Goal: Information Seeking & Learning: Learn about a topic

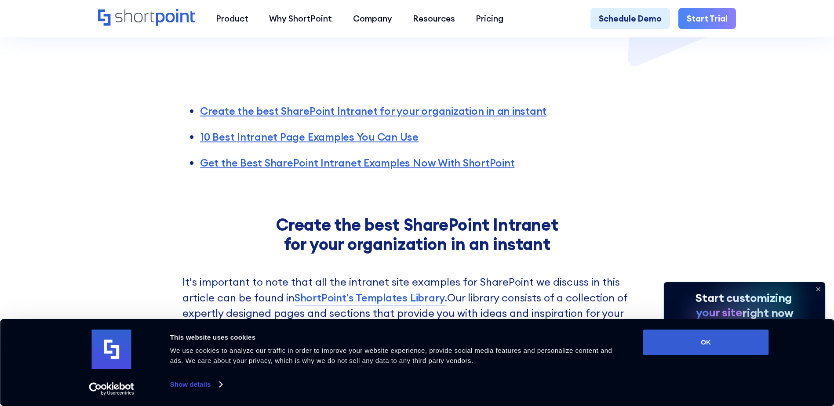
scroll to position [484, 0]
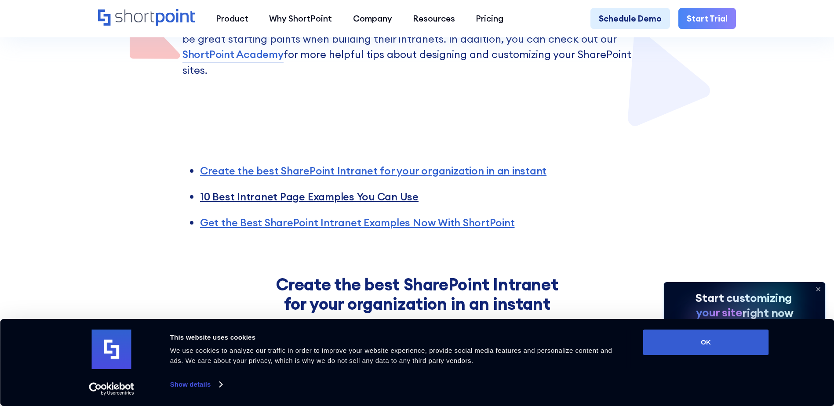
click at [337, 190] on link "10 Best Intranet Page Examples You Can Use" at bounding box center [309, 196] width 219 height 13
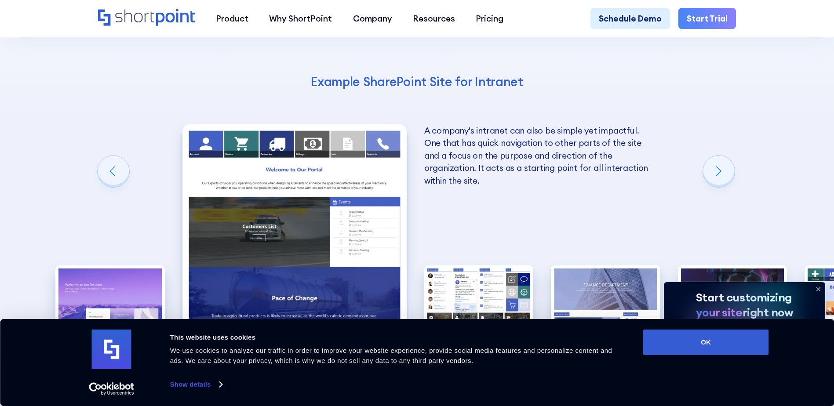
scroll to position [1497, 0]
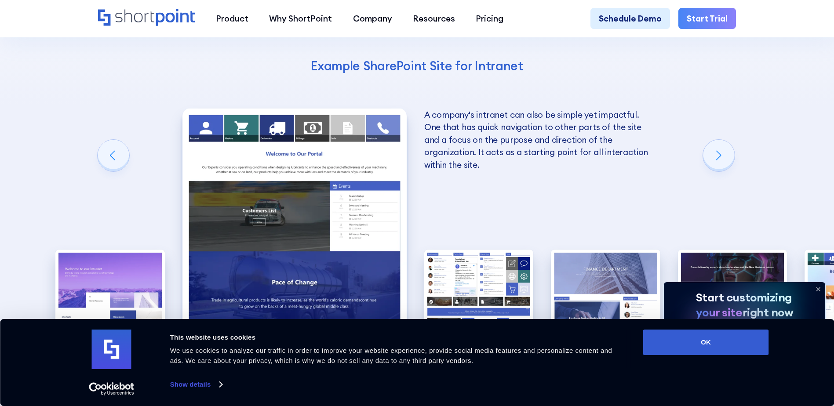
click at [319, 208] on img "2 / 10" at bounding box center [294, 246] width 224 height 275
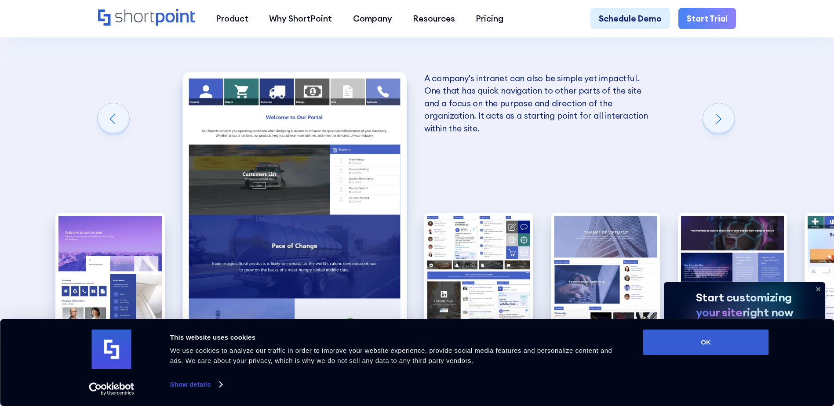
scroll to position [1541, 0]
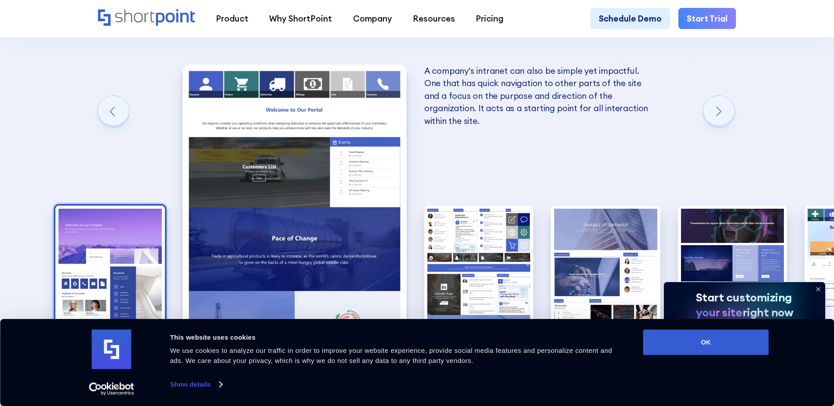
click at [114, 233] on img "1 / 10" at bounding box center [109, 273] width 109 height 134
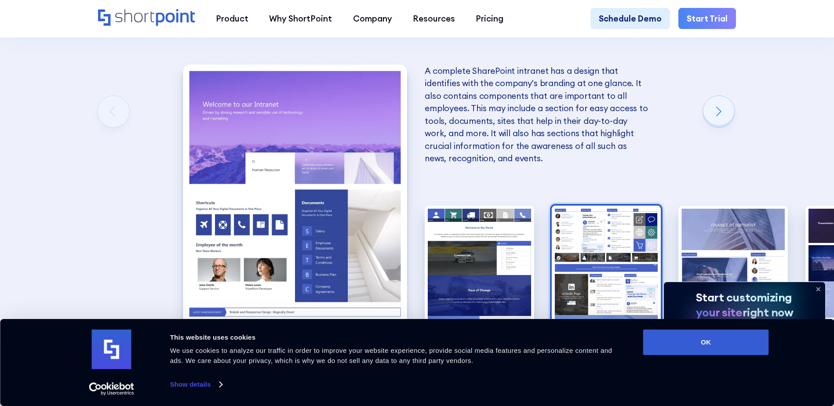
click at [606, 227] on img "3 / 10" at bounding box center [606, 273] width 109 height 134
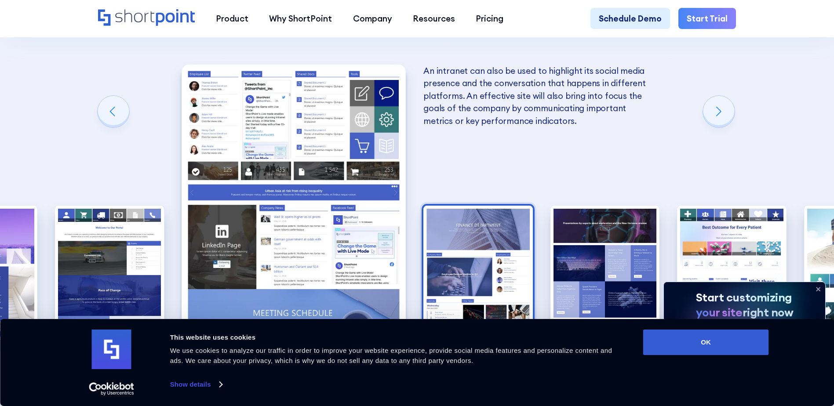
click at [471, 228] on img "4 / 10" at bounding box center [477, 273] width 109 height 134
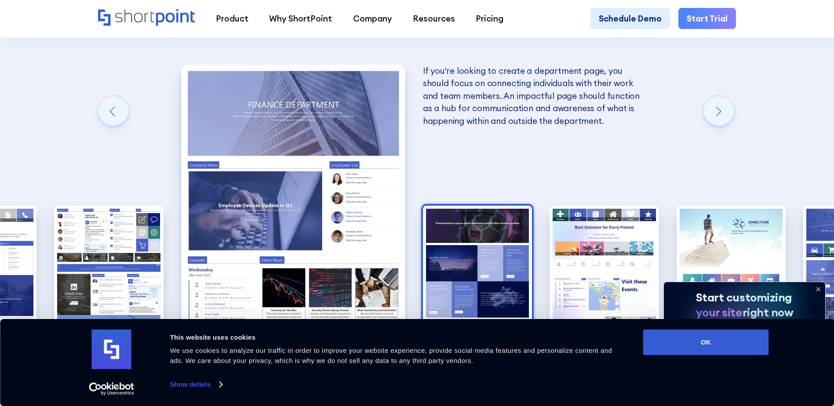
click at [500, 232] on img "5 / 10" at bounding box center [477, 273] width 109 height 134
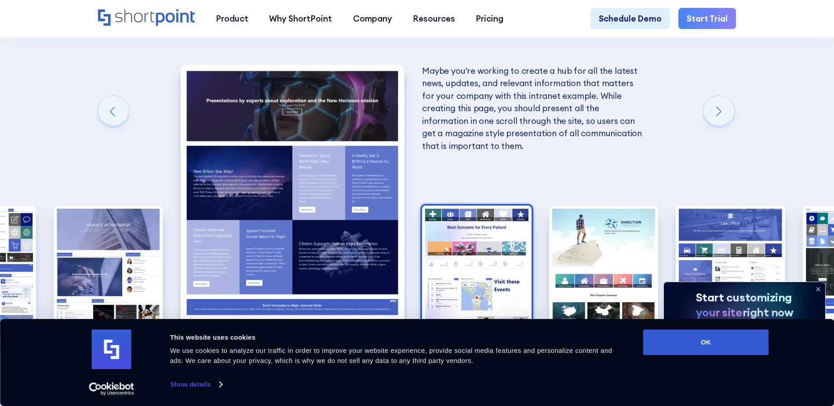
click at [485, 233] on img "6 / 10" at bounding box center [476, 273] width 109 height 134
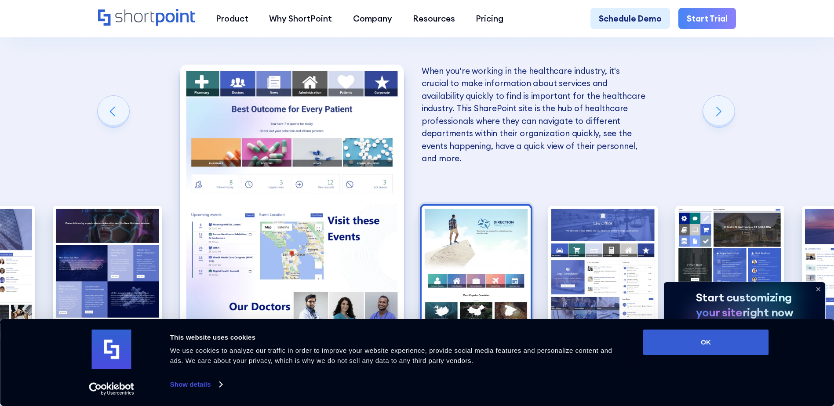
click at [479, 251] on img "7 / 10" at bounding box center [476, 273] width 109 height 134
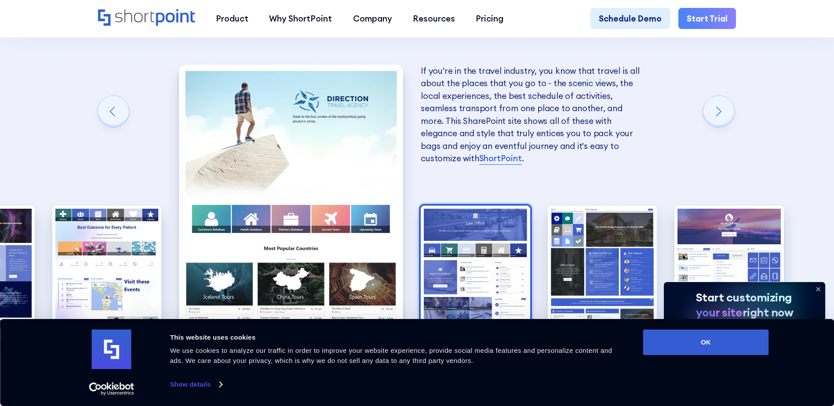
click at [470, 244] on img "8 / 10" at bounding box center [475, 273] width 109 height 134
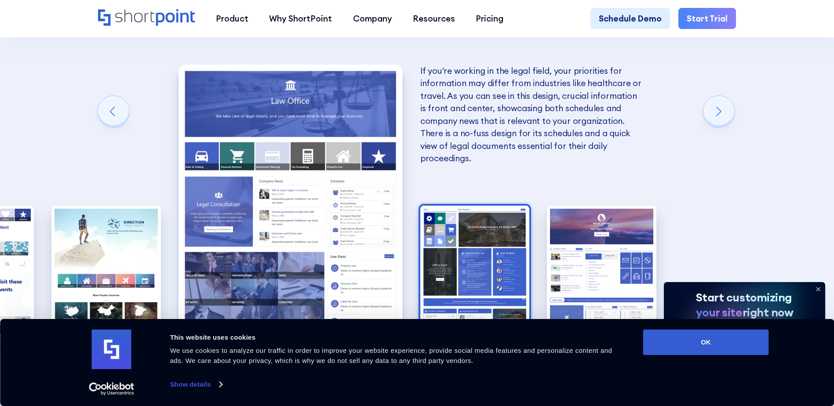
click at [494, 207] on img "9 / 10" at bounding box center [474, 273] width 109 height 134
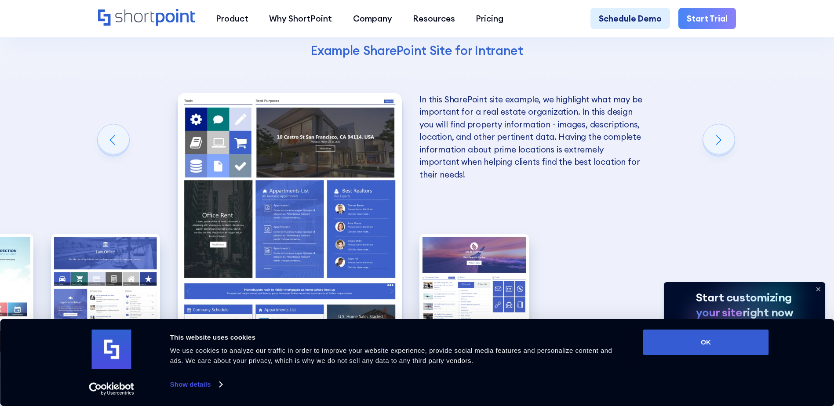
scroll to position [1497, 0]
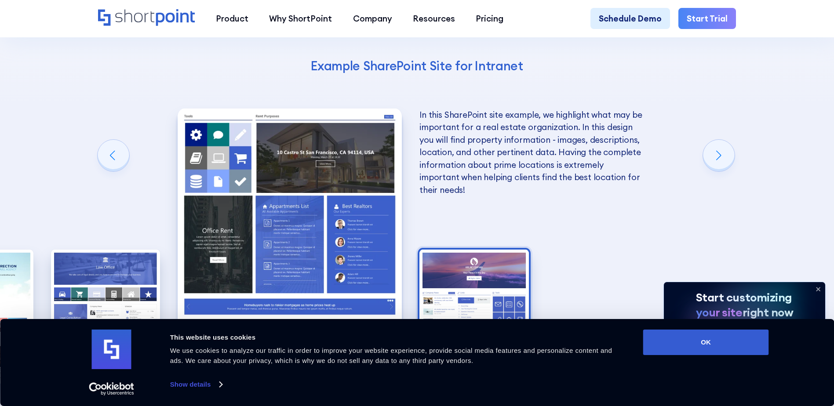
click at [489, 250] on img "10 / 10" at bounding box center [473, 317] width 109 height 134
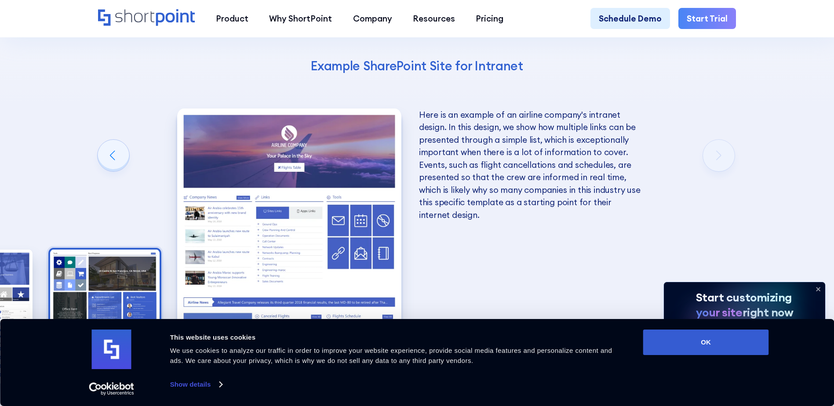
click at [85, 250] on img "9 / 10" at bounding box center [104, 317] width 109 height 134
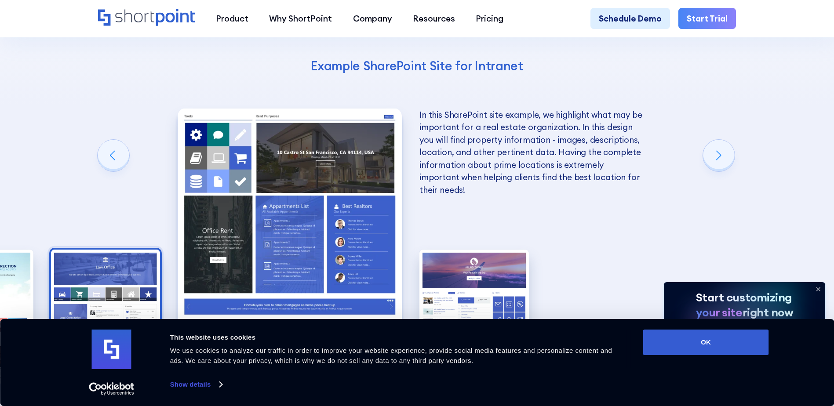
click at [74, 250] on img "8 / 10" at bounding box center [105, 317] width 109 height 134
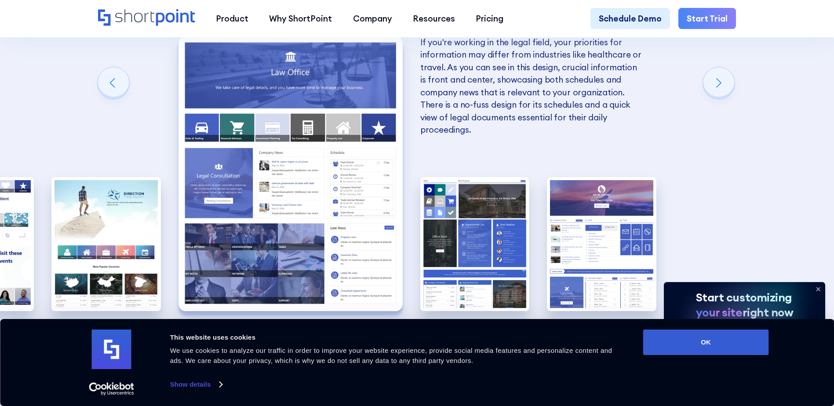
scroll to position [1585, 0]
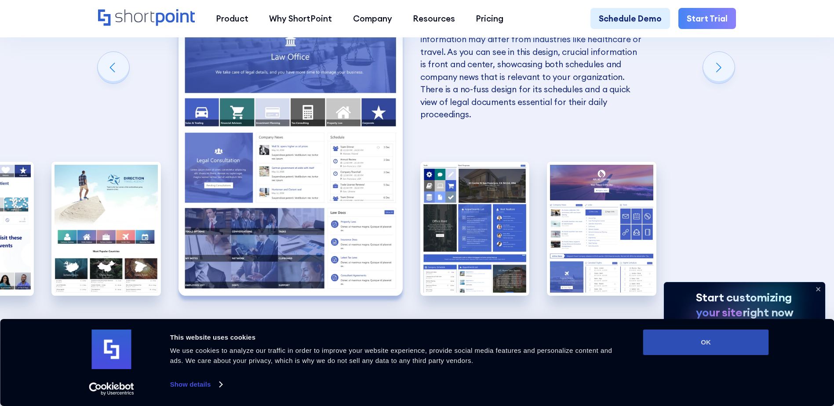
click at [712, 349] on button "OK" at bounding box center [706, 343] width 126 height 26
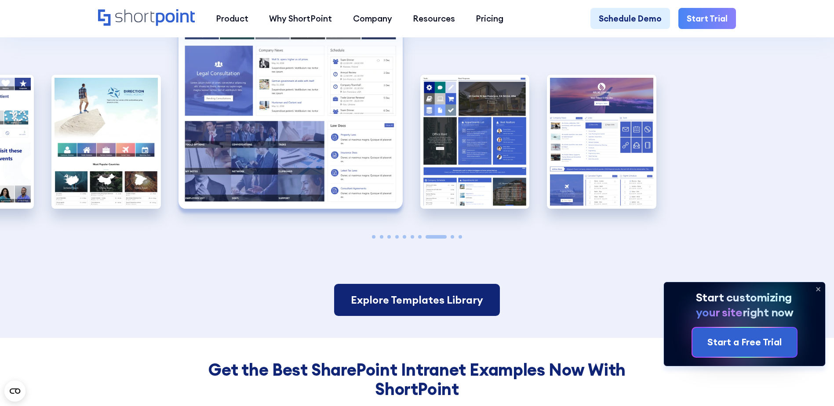
scroll to position [1673, 0]
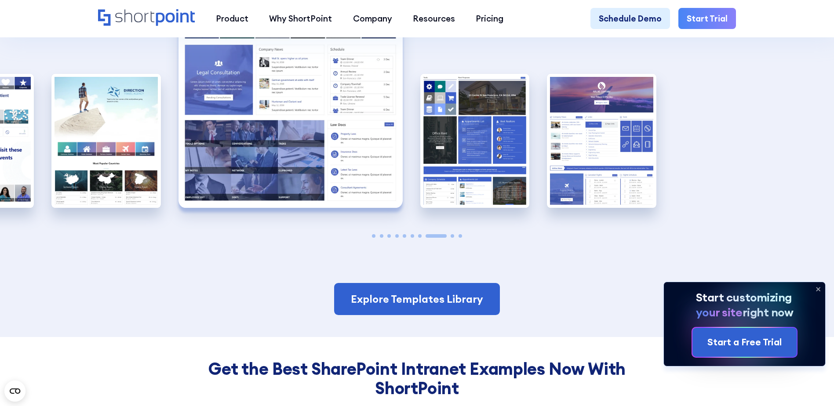
click at [319, 130] on img "8 / 10" at bounding box center [291, 70] width 224 height 275
click at [305, 121] on img "8 / 10" at bounding box center [291, 70] width 224 height 275
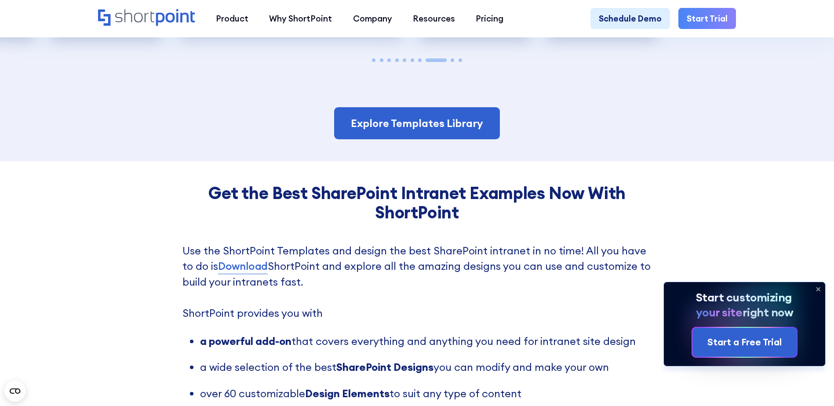
scroll to position [1893, 0]
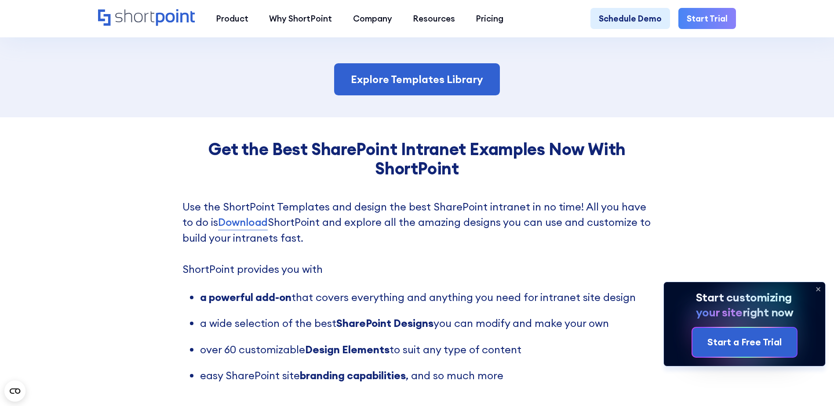
click at [235, 215] on link "Download" at bounding box center [243, 223] width 50 height 16
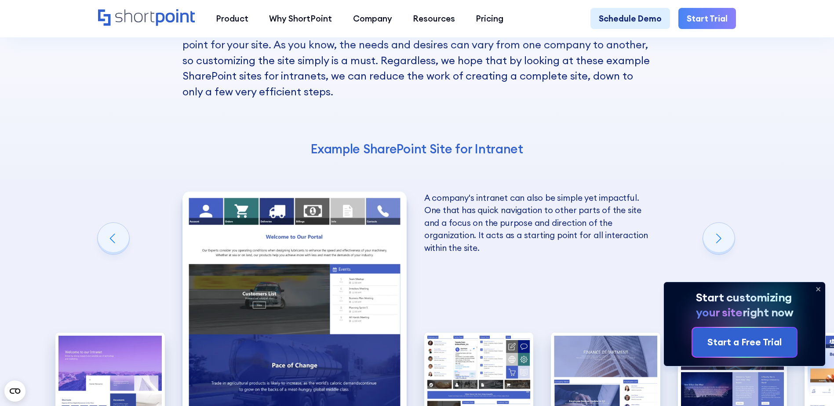
scroll to position [1495, 0]
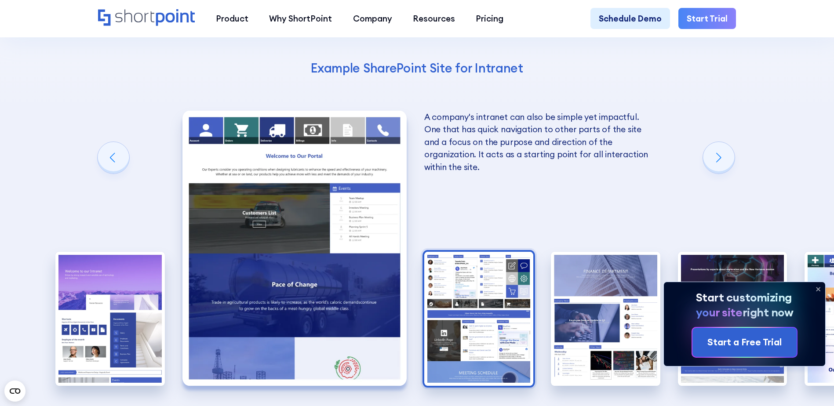
click at [454, 261] on img "3 / 10" at bounding box center [478, 319] width 109 height 134
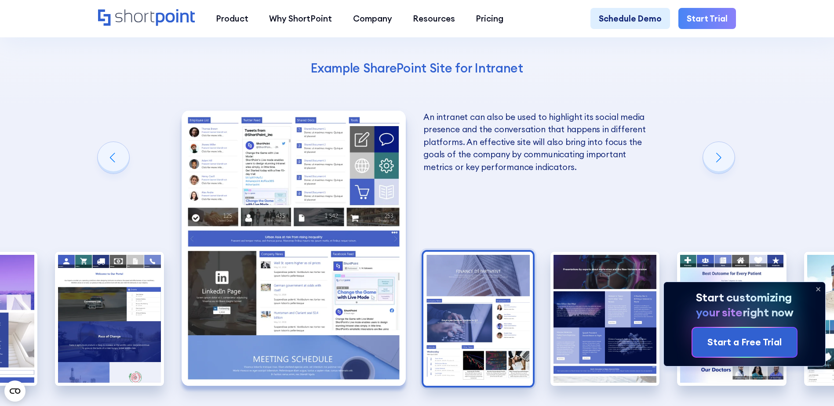
click at [470, 266] on img "4 / 10" at bounding box center [477, 319] width 109 height 134
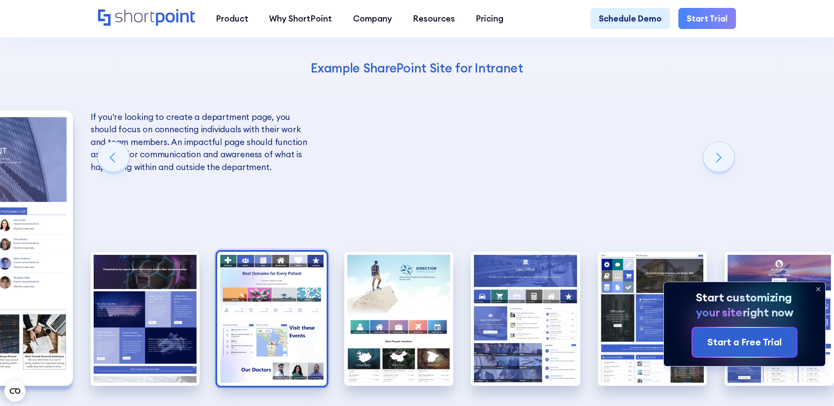
click at [244, 279] on img "6 / 10" at bounding box center [271, 319] width 109 height 134
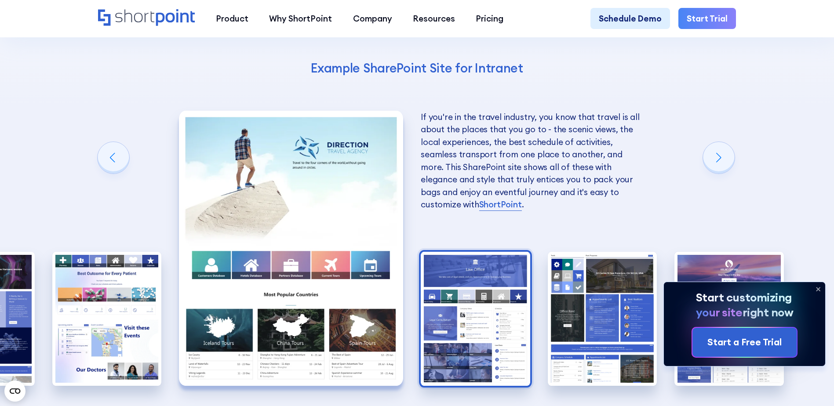
click at [471, 273] on img "8 / 10" at bounding box center [475, 319] width 109 height 134
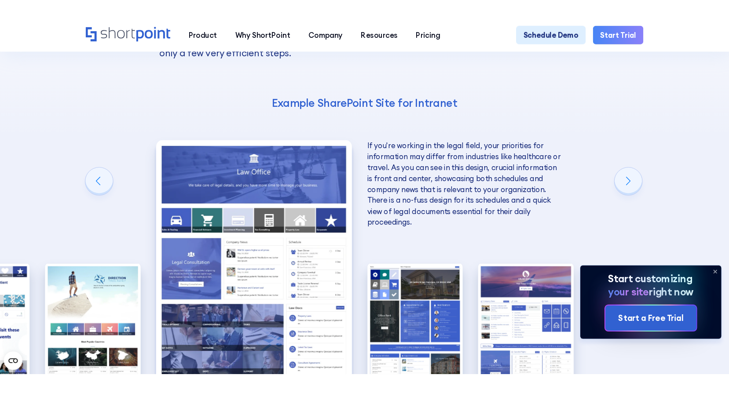
scroll to position [1451, 0]
